Goal: Transaction & Acquisition: Subscribe to service/newsletter

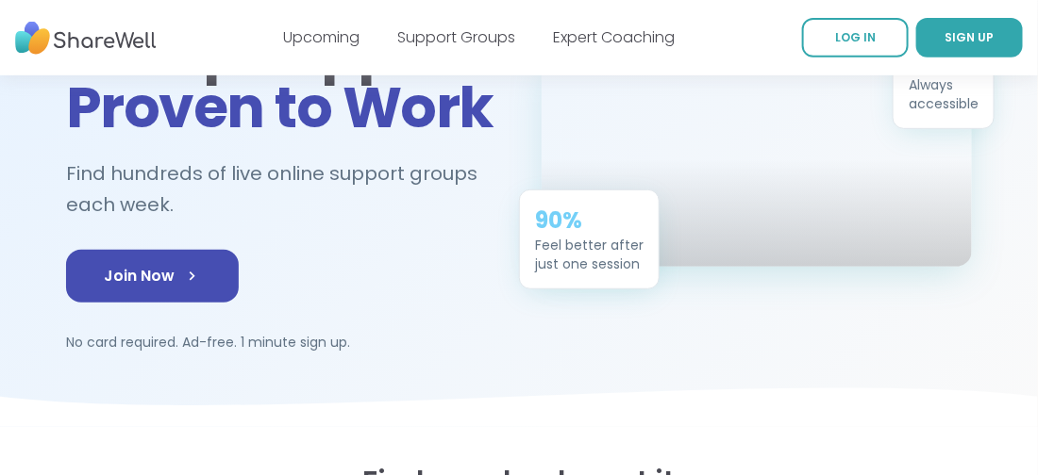
scroll to position [229, 0]
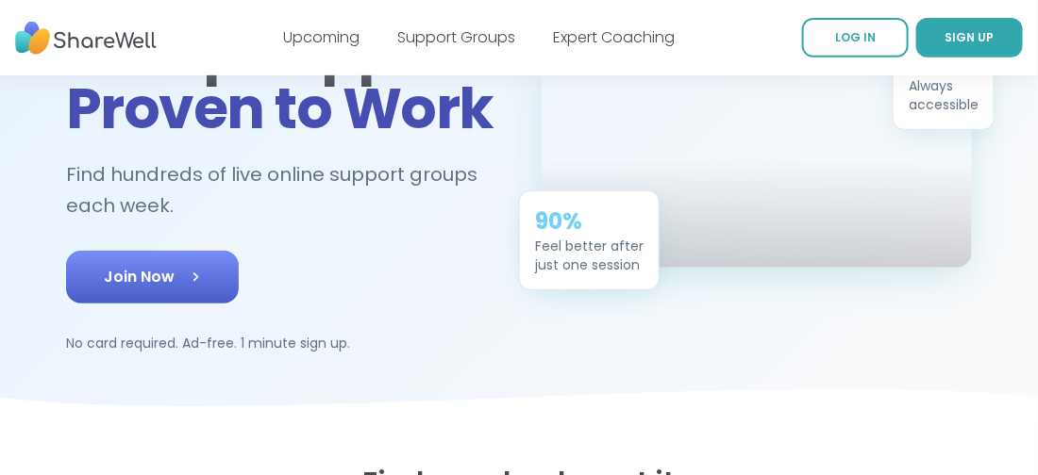
click at [144, 266] on span "Join Now" at bounding box center [152, 277] width 97 height 23
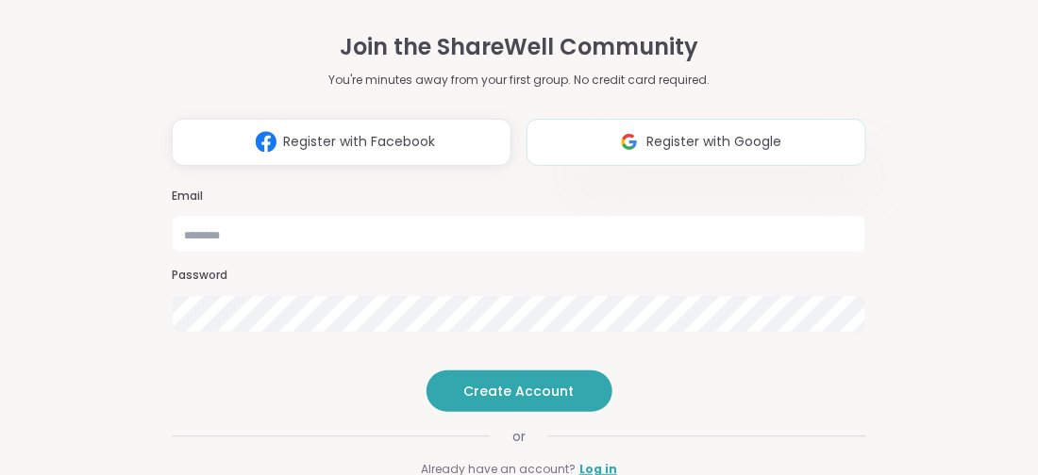
click at [696, 132] on span "Register with Google" at bounding box center [714, 142] width 135 height 20
